Goal: Find contact information: Find contact information

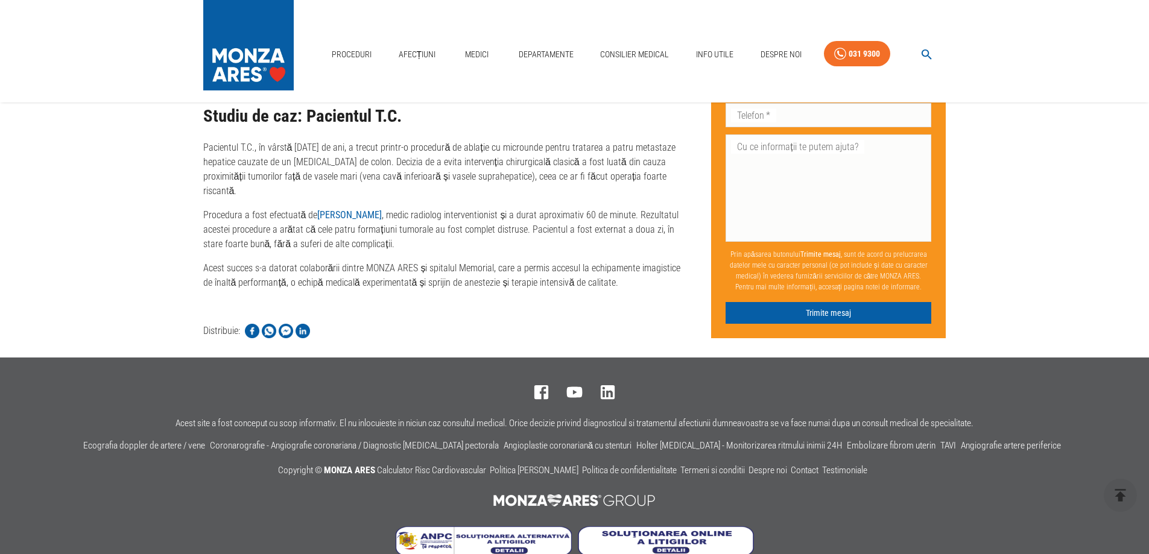
scroll to position [1721, 0]
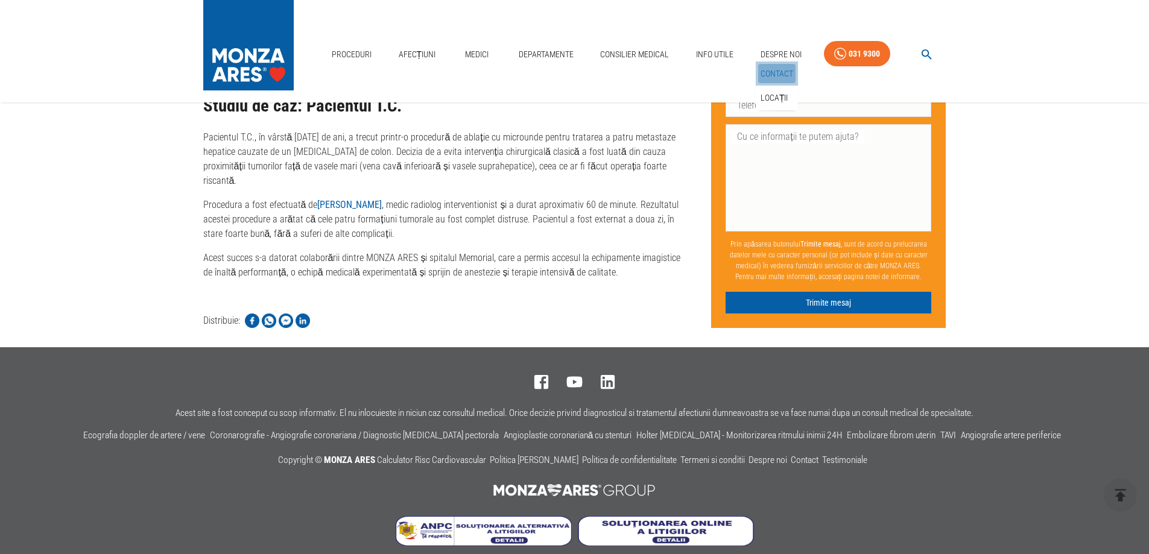
click at [779, 70] on link "Contact" at bounding box center [776, 74] width 37 height 20
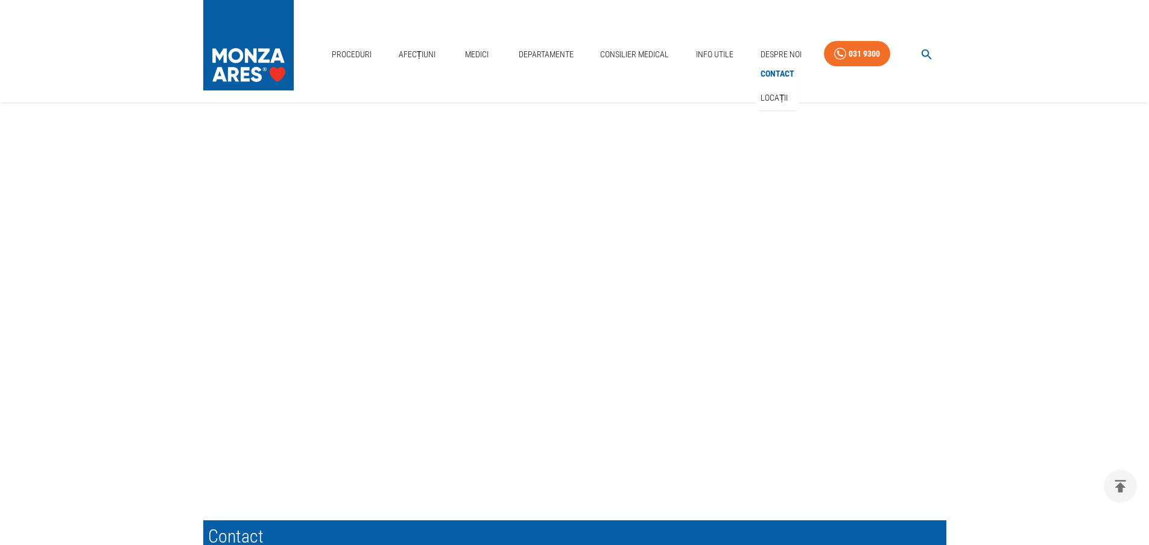
scroll to position [302, 0]
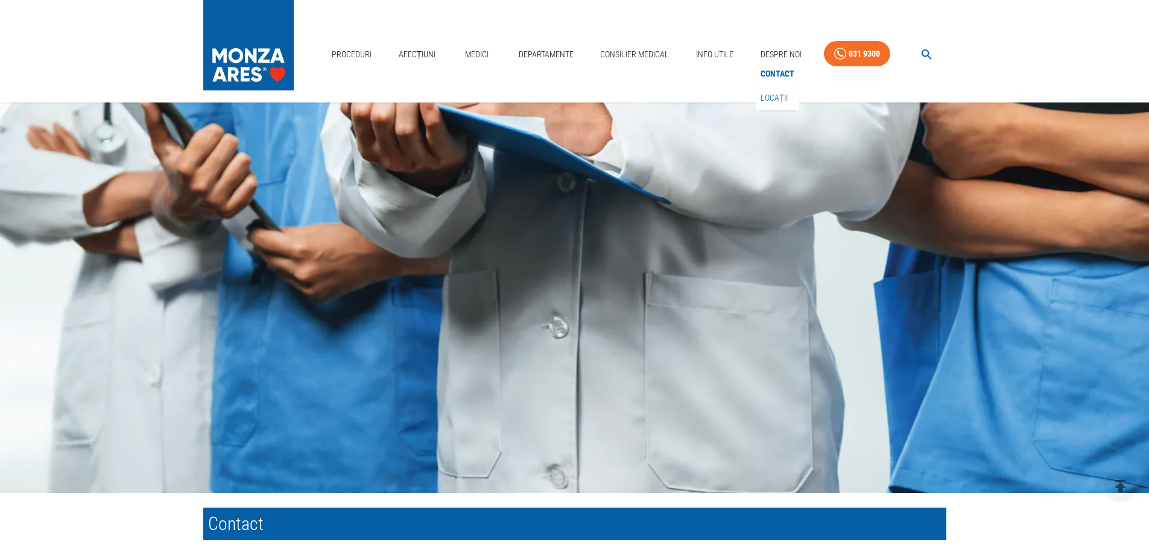
click at [780, 93] on link "Locații" at bounding box center [774, 98] width 33 height 20
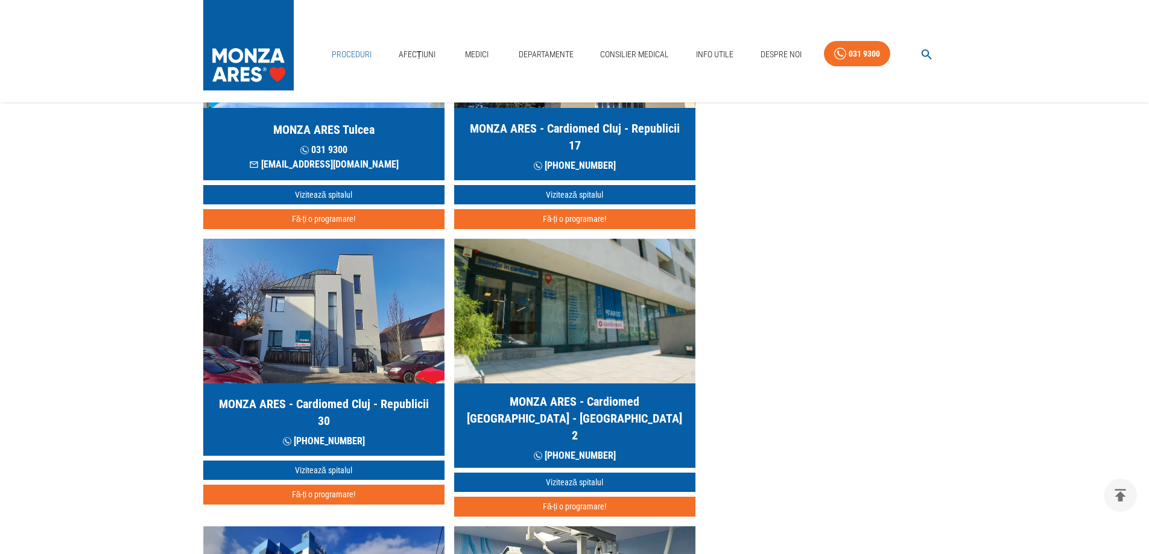
scroll to position [603, 0]
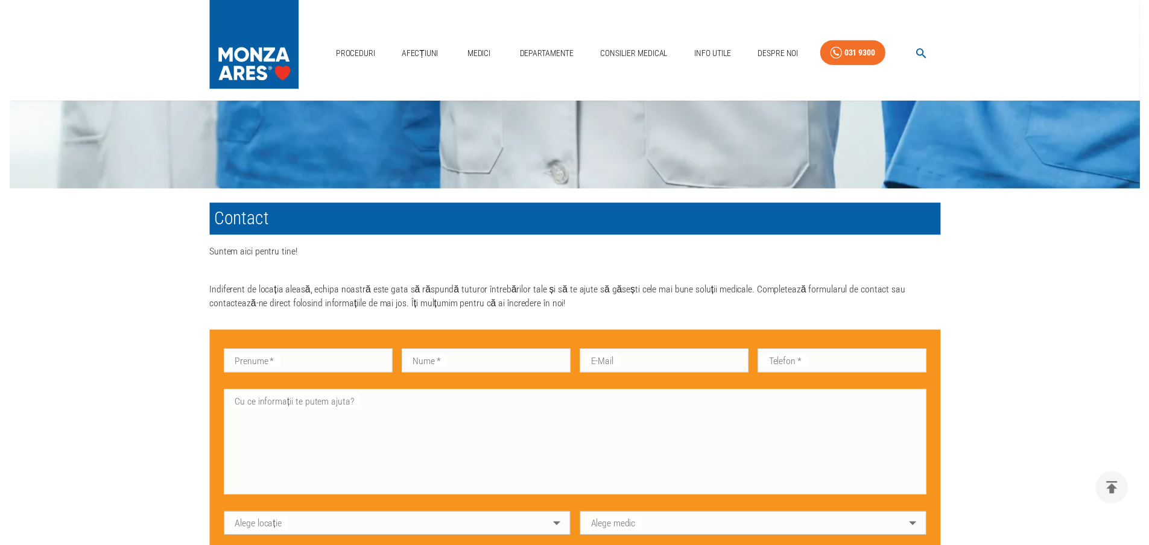
scroll to position [302, 0]
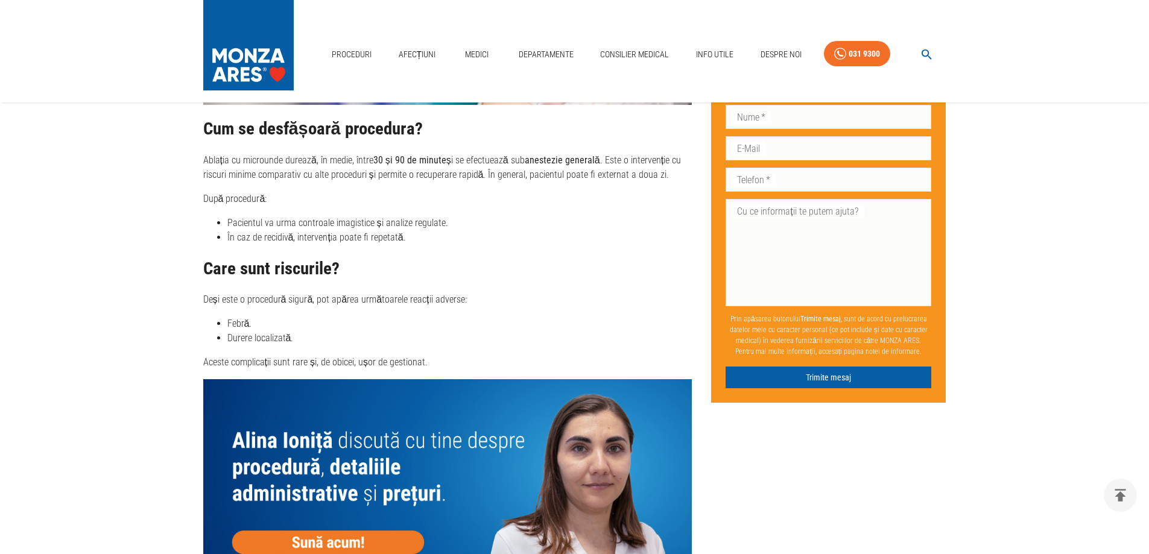
scroll to position [1539, 0]
